Goal: Check status: Check status

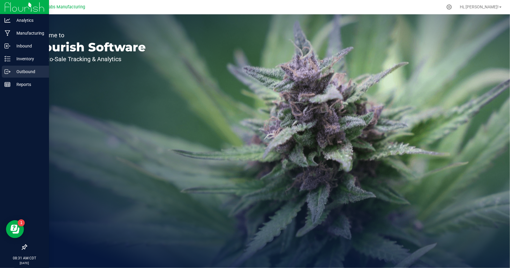
click at [16, 71] on p "Outbound" at bounding box center [28, 71] width 36 height 7
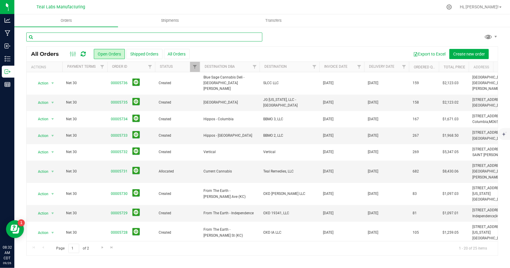
click at [97, 33] on input "text" at bounding box center [144, 37] width 236 height 9
click at [199, 65] on div "Orders Shipments Transfers 5229 All Orders Open Orders Shipped Orders" at bounding box center [261, 141] width 495 height 254
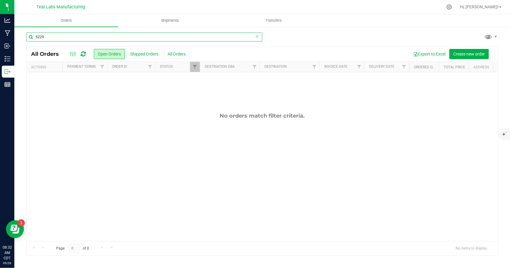
type input "5229"
click at [195, 72] on div "No orders match filter criteria." at bounding box center [262, 176] width 471 height 209
click at [194, 67] on span "Filter" at bounding box center [194, 66] width 5 height 5
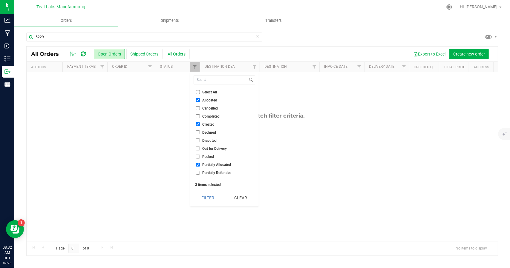
click at [197, 94] on li "Select All" at bounding box center [224, 92] width 62 height 6
click at [197, 92] on input "Select All" at bounding box center [198, 92] width 4 height 4
checkbox input "true"
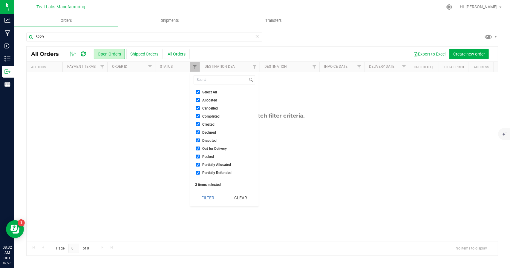
checkbox input "true"
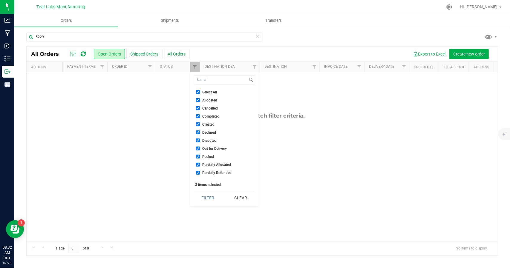
checkbox input "true"
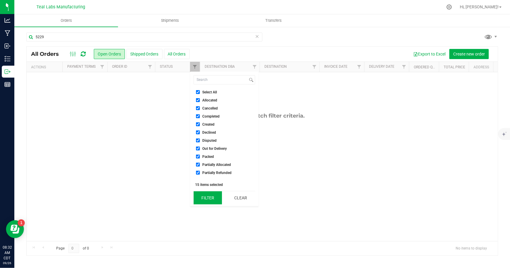
click at [205, 196] on button "Filter" at bounding box center [207, 197] width 29 height 13
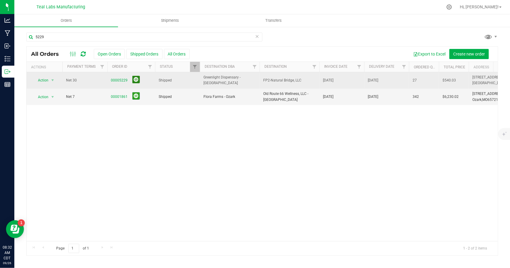
click at [137, 78] on button at bounding box center [135, 79] width 7 height 7
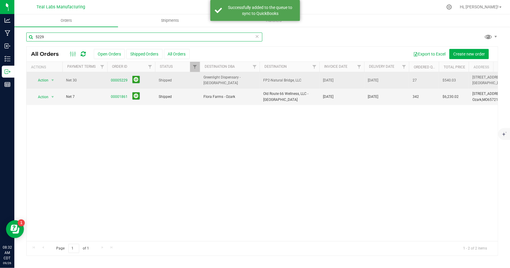
click at [79, 37] on input "5229" at bounding box center [144, 37] width 236 height 9
type input "5"
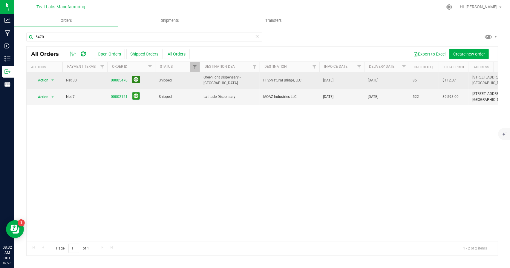
click at [136, 79] on button at bounding box center [135, 79] width 7 height 7
click at [99, 35] on input "5470" at bounding box center [144, 37] width 236 height 9
type input "5"
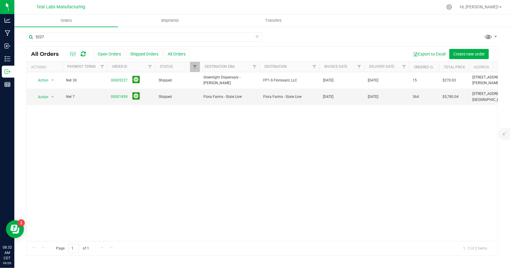
click at [135, 79] on button at bounding box center [135, 79] width 7 height 7
click at [119, 37] on input "5227" at bounding box center [144, 37] width 236 height 9
type input "5"
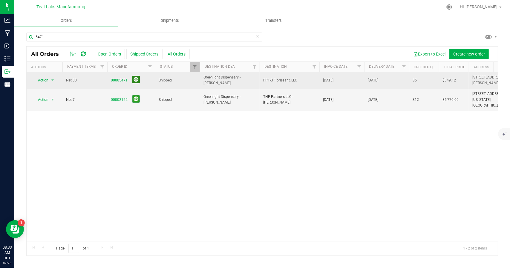
click at [135, 79] on button at bounding box center [135, 79] width 7 height 7
click at [62, 37] on input "5471" at bounding box center [144, 37] width 236 height 9
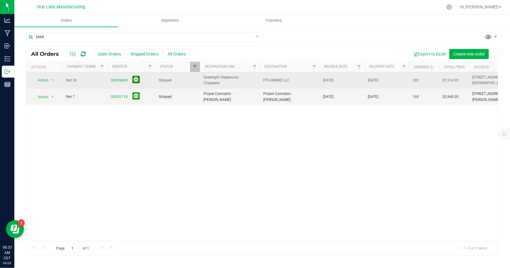
click at [133, 78] on button at bounding box center [135, 79] width 7 height 7
click at [96, 36] on input "5469" at bounding box center [144, 37] width 236 height 9
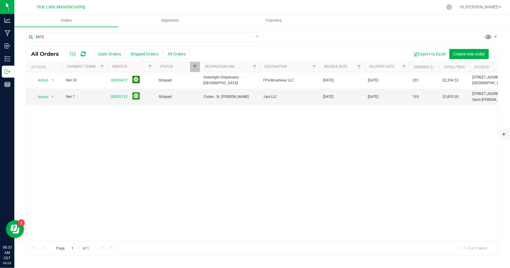
click at [136, 78] on button at bounding box center [135, 79] width 7 height 7
click at [93, 37] on input "5472" at bounding box center [144, 37] width 236 height 9
click at [136, 80] on button at bounding box center [135, 79] width 7 height 7
click at [91, 35] on input "5549" at bounding box center [144, 37] width 236 height 9
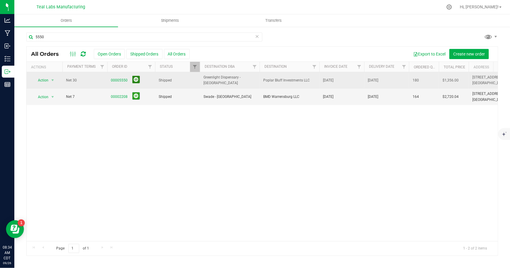
click at [136, 79] on button at bounding box center [135, 79] width 7 height 7
click at [61, 36] on input "5550" at bounding box center [144, 37] width 236 height 9
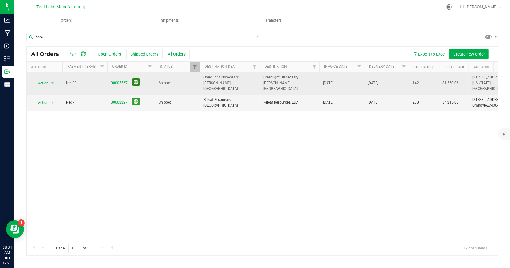
click at [136, 80] on button at bounding box center [135, 82] width 7 height 7
click at [90, 36] on input "5567" at bounding box center [144, 37] width 236 height 9
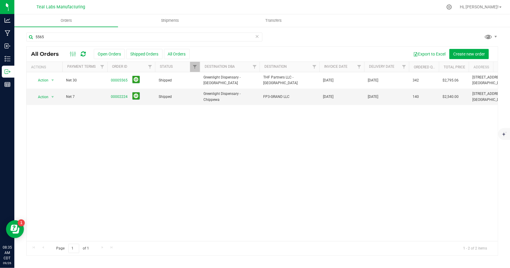
click at [135, 79] on button at bounding box center [135, 79] width 7 height 7
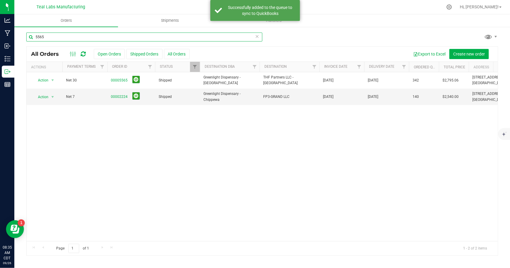
click at [79, 37] on input "5565" at bounding box center [144, 37] width 236 height 9
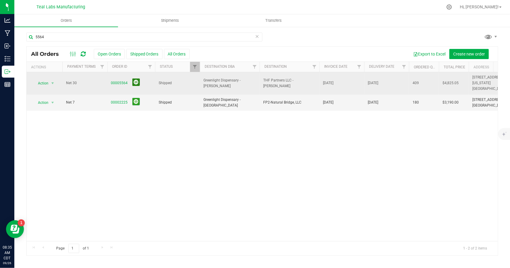
click at [136, 80] on button at bounding box center [135, 82] width 7 height 7
click at [96, 40] on input "5564" at bounding box center [144, 37] width 236 height 9
type input "5"
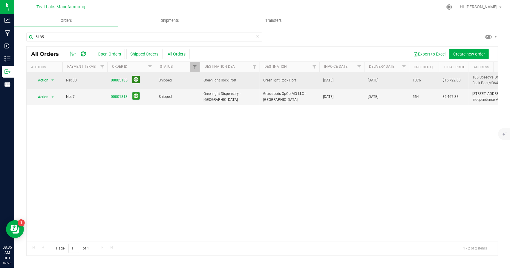
click at [135, 80] on button at bounding box center [135, 79] width 7 height 7
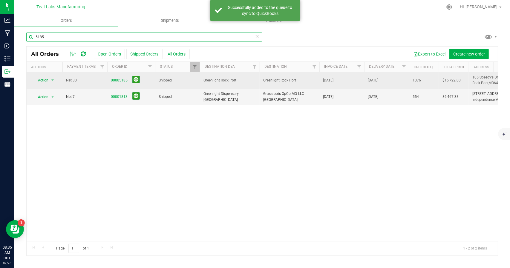
click at [118, 36] on input "5185" at bounding box center [144, 37] width 236 height 9
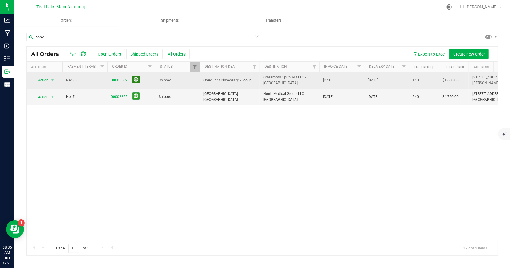
click at [136, 80] on button at bounding box center [135, 79] width 7 height 7
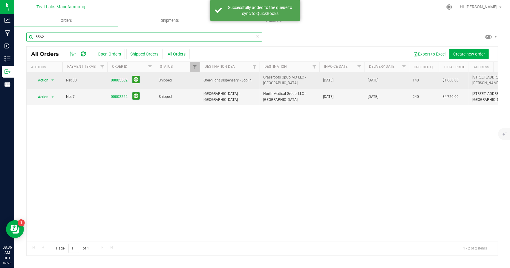
click at [114, 38] on input "5562" at bounding box center [144, 37] width 236 height 9
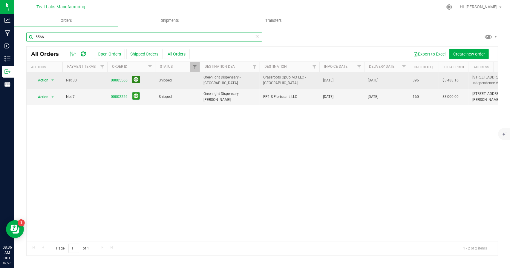
type input "5566"
click at [136, 79] on button at bounding box center [135, 79] width 7 height 7
